Goal: Find specific page/section: Find specific page/section

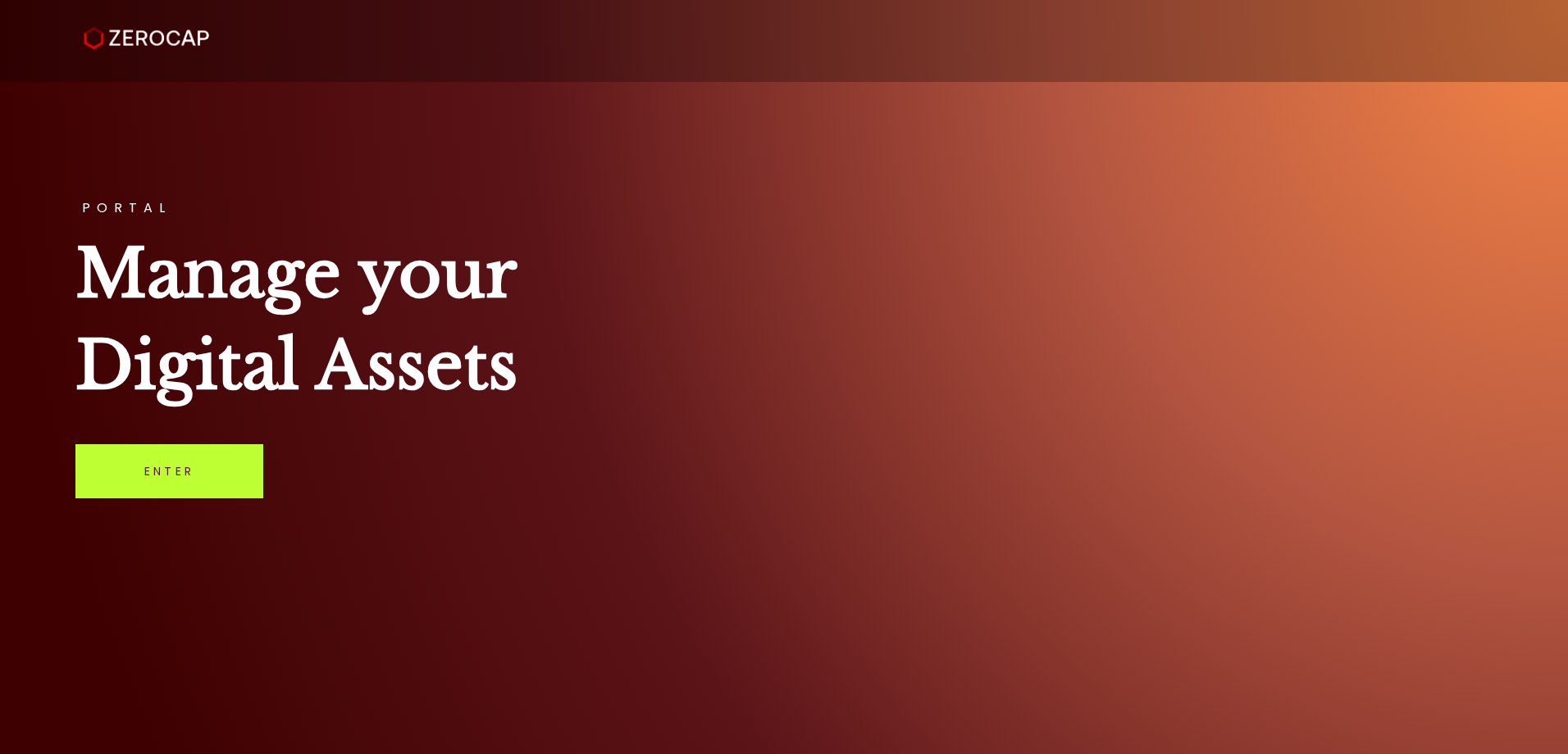
click at [224, 478] on link "Enter" at bounding box center [169, 471] width 188 height 54
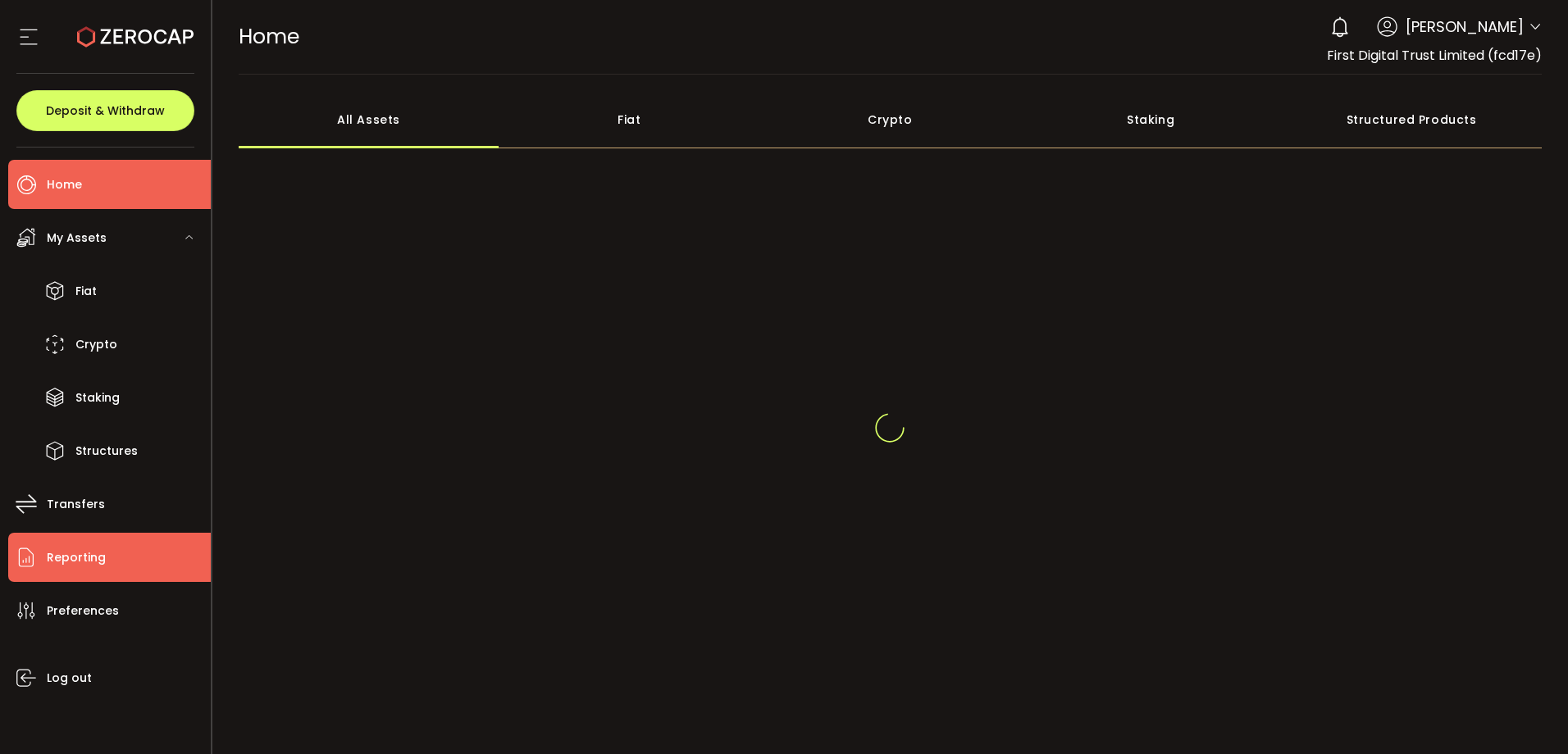
click at [137, 568] on li "Reporting" at bounding box center [109, 557] width 202 height 49
